Goal: Task Accomplishment & Management: Manage account settings

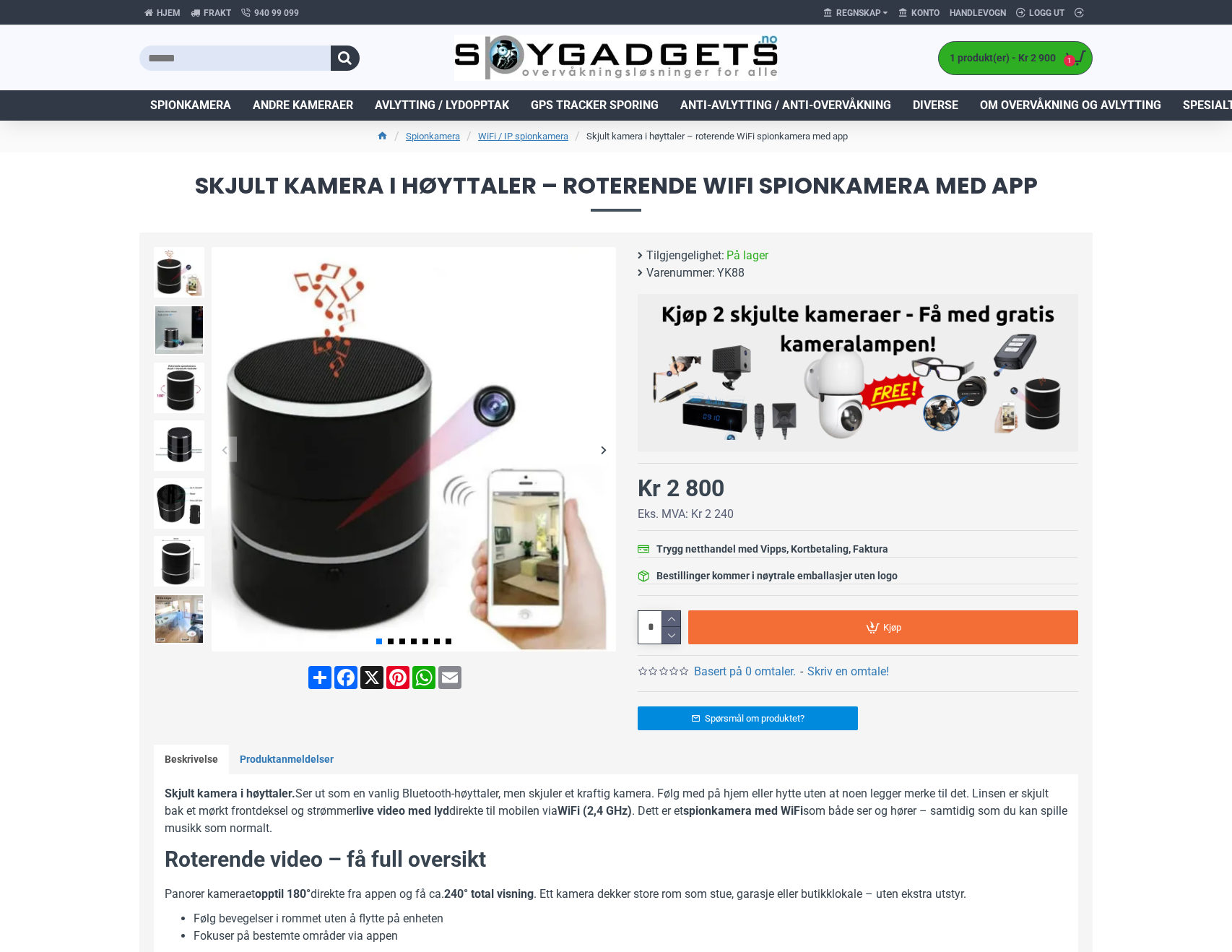
click at [931, 13] on span "Konto" at bounding box center [925, 13] width 28 height 13
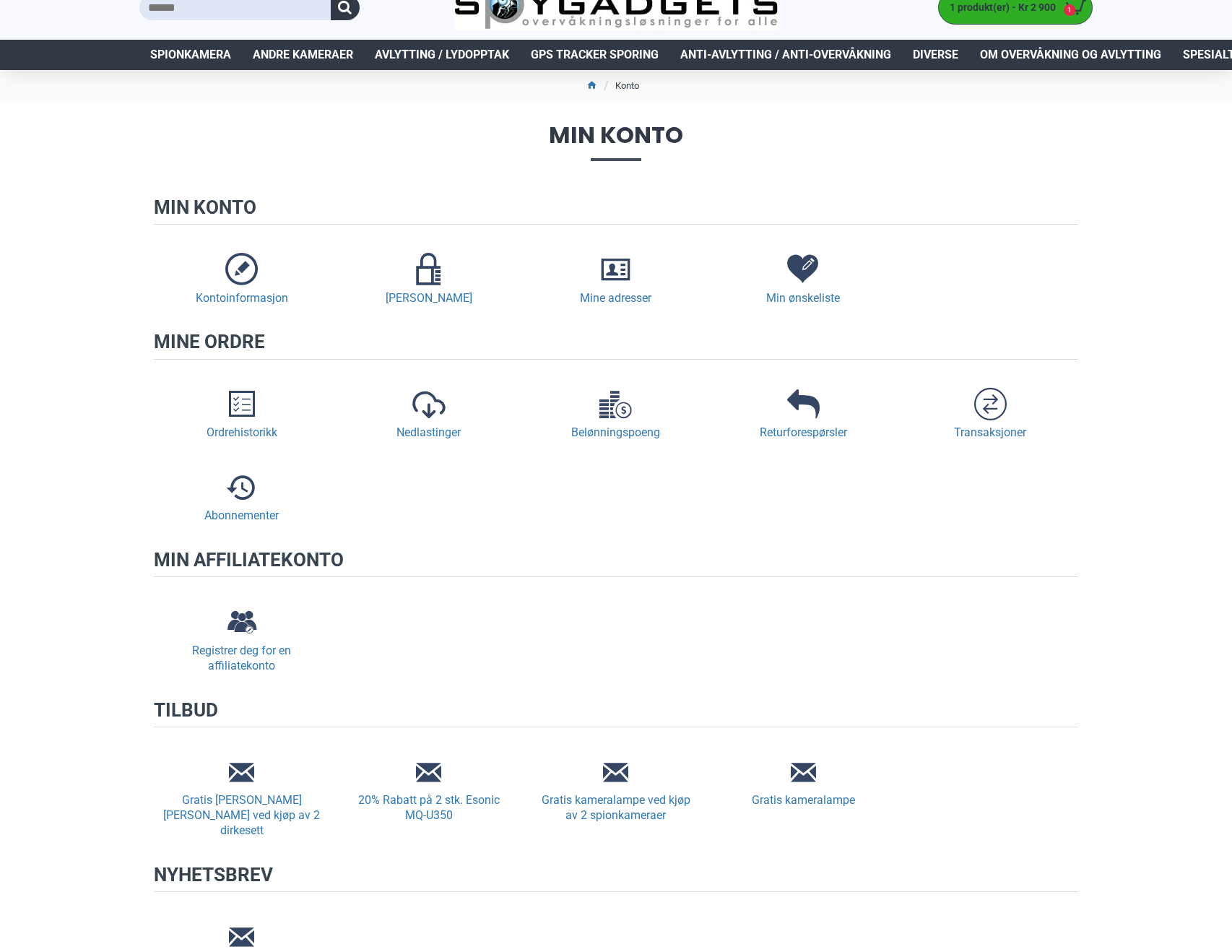
scroll to position [72, 0]
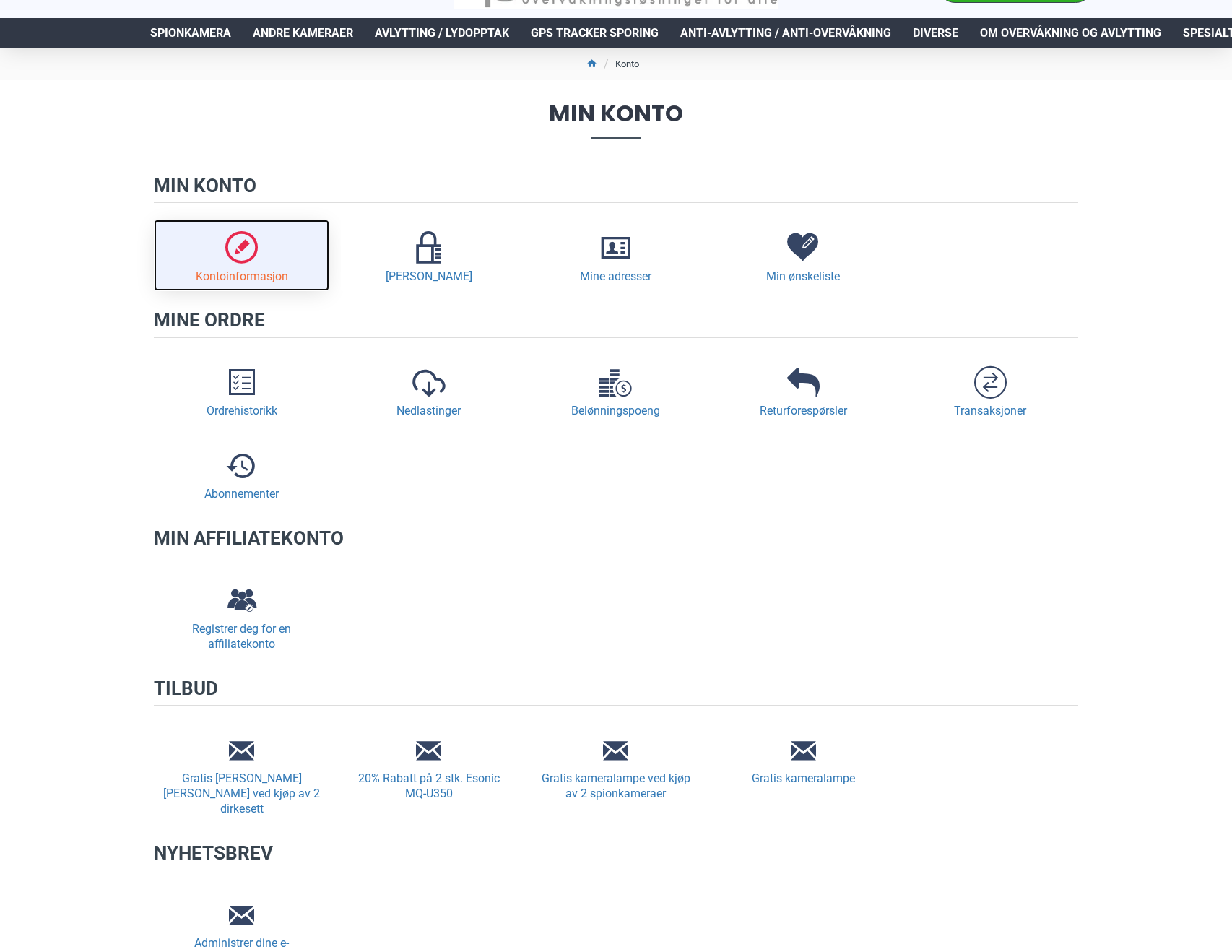
click at [209, 267] on link "Kontoinformasjon" at bounding box center [241, 255] width 176 height 71
